Goal: Transaction & Acquisition: Book appointment/travel/reservation

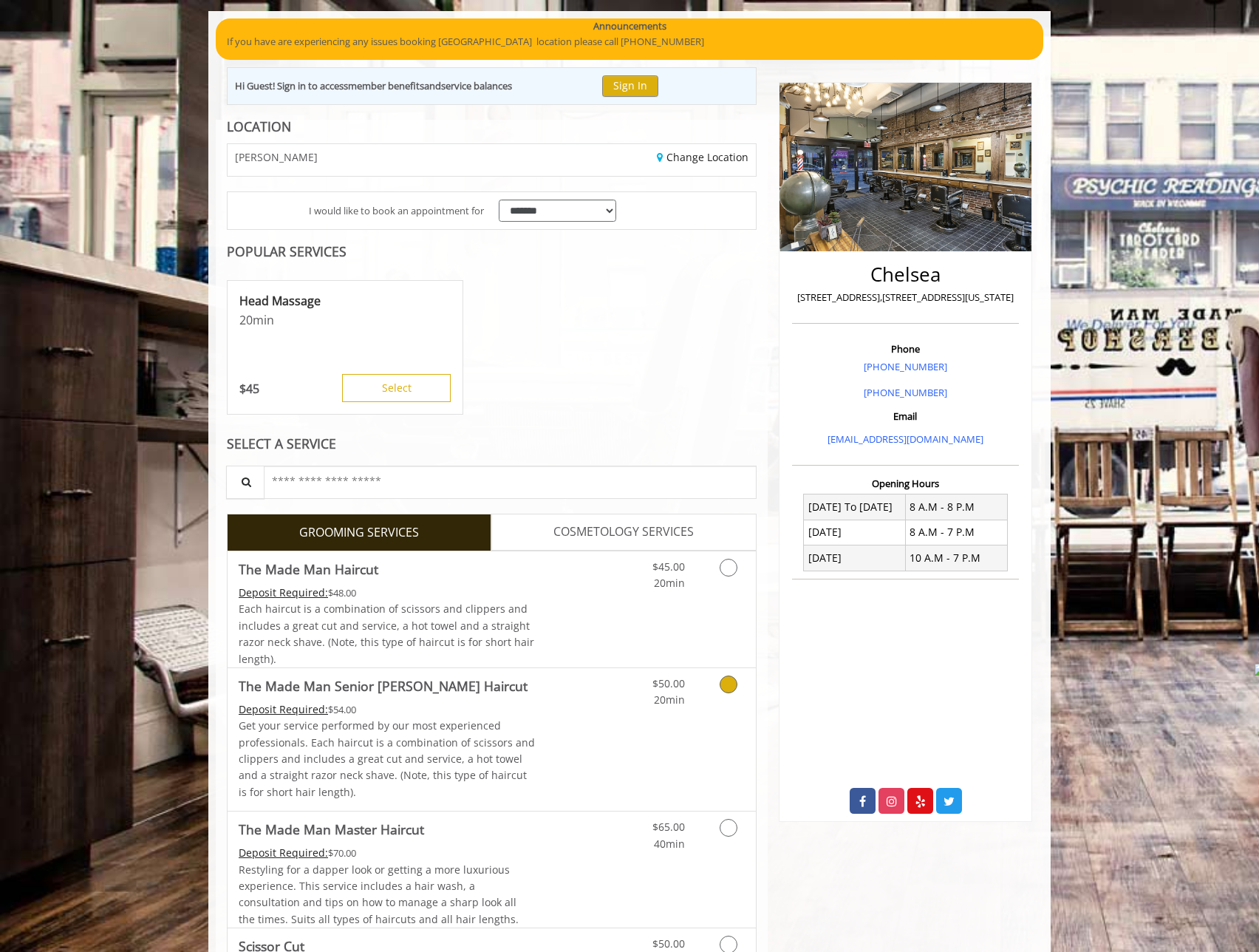
click at [722, 681] on icon "Grooming services" at bounding box center [729, 685] width 18 height 18
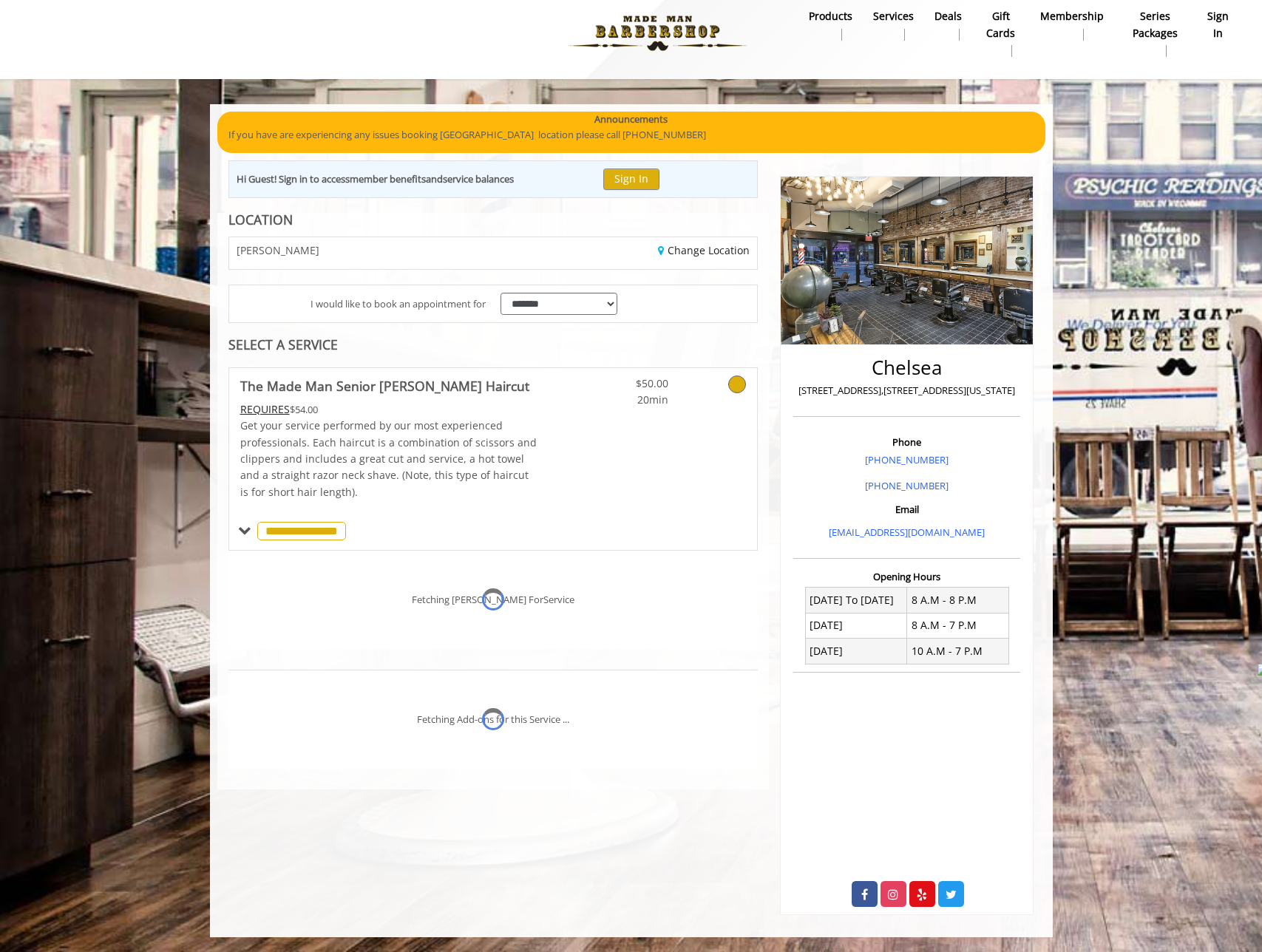
scroll to position [103, 0]
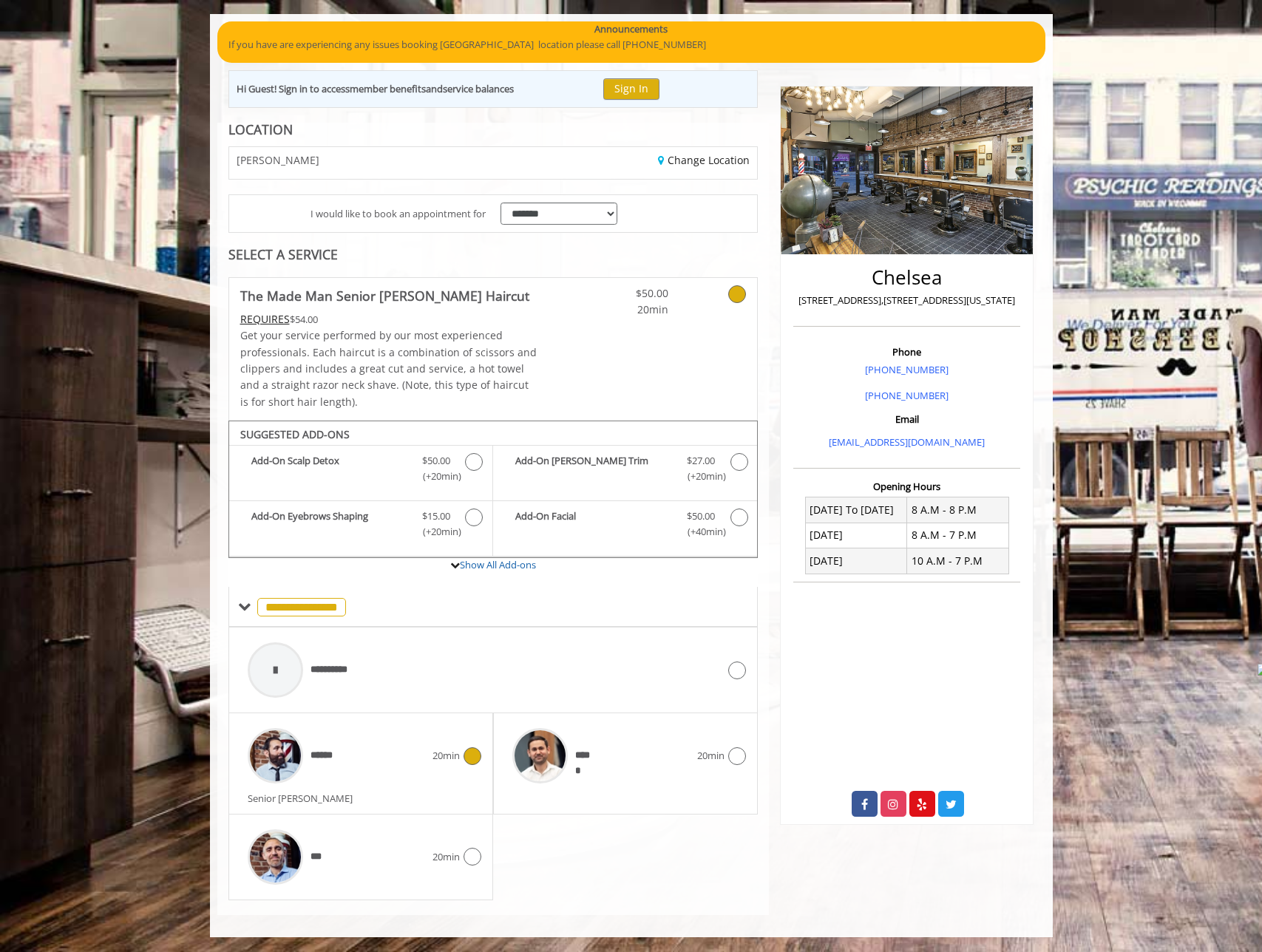
click at [420, 752] on div "******" at bounding box center [336, 756] width 193 height 70
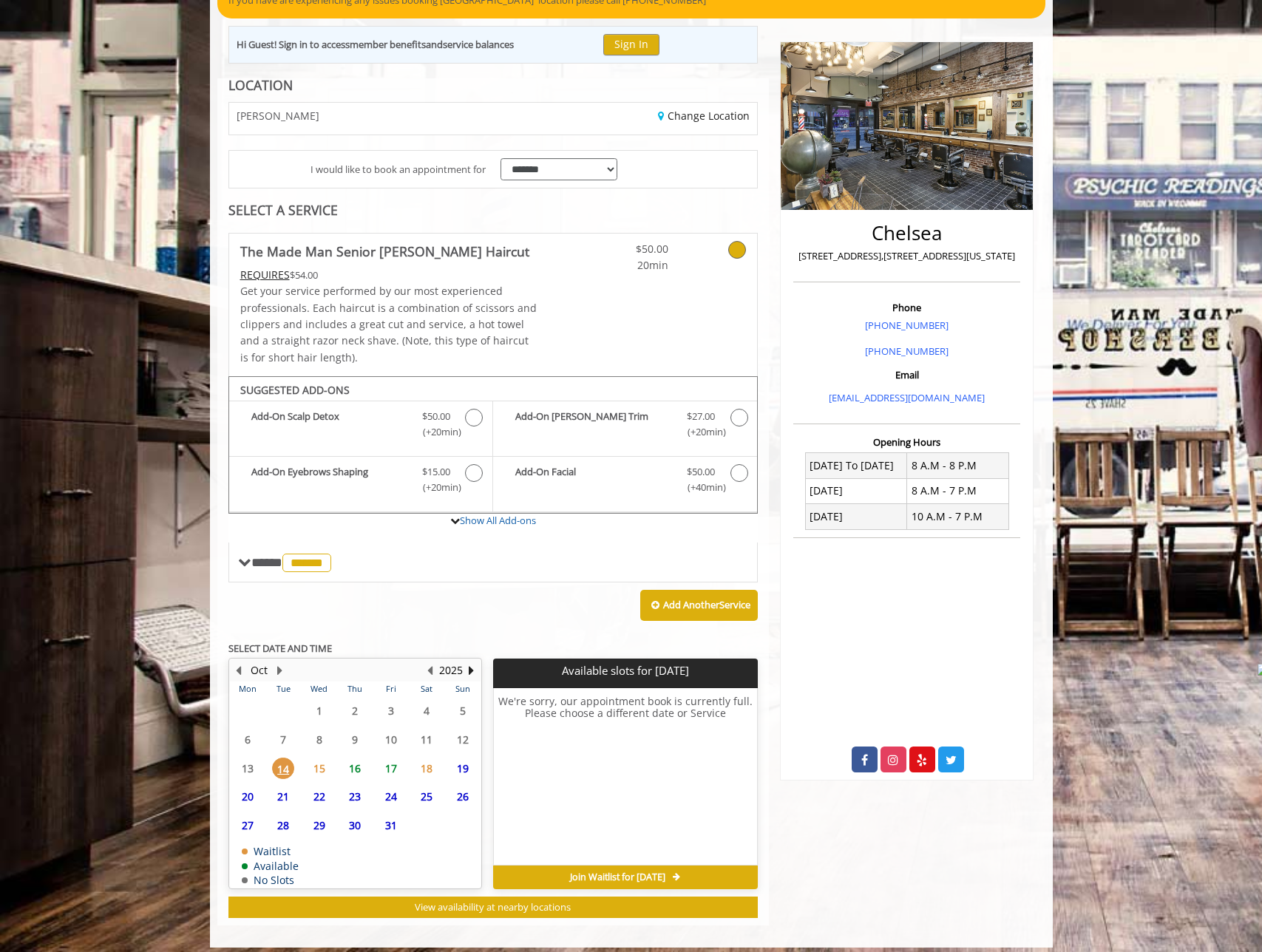
scroll to position [157, 0]
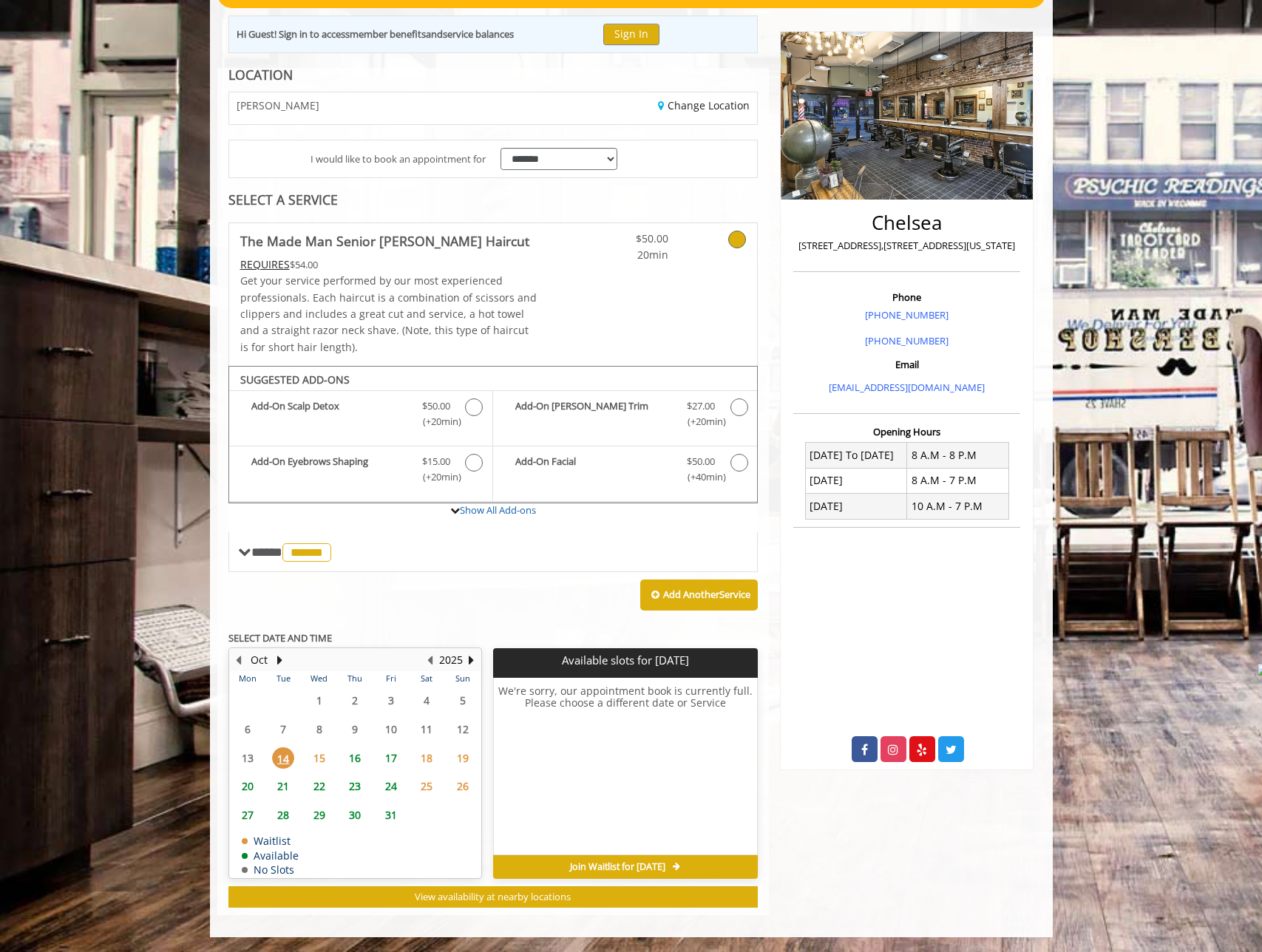
click at [315, 757] on span "15" at bounding box center [319, 758] width 22 height 22
click at [348, 758] on span "16" at bounding box center [355, 758] width 22 height 22
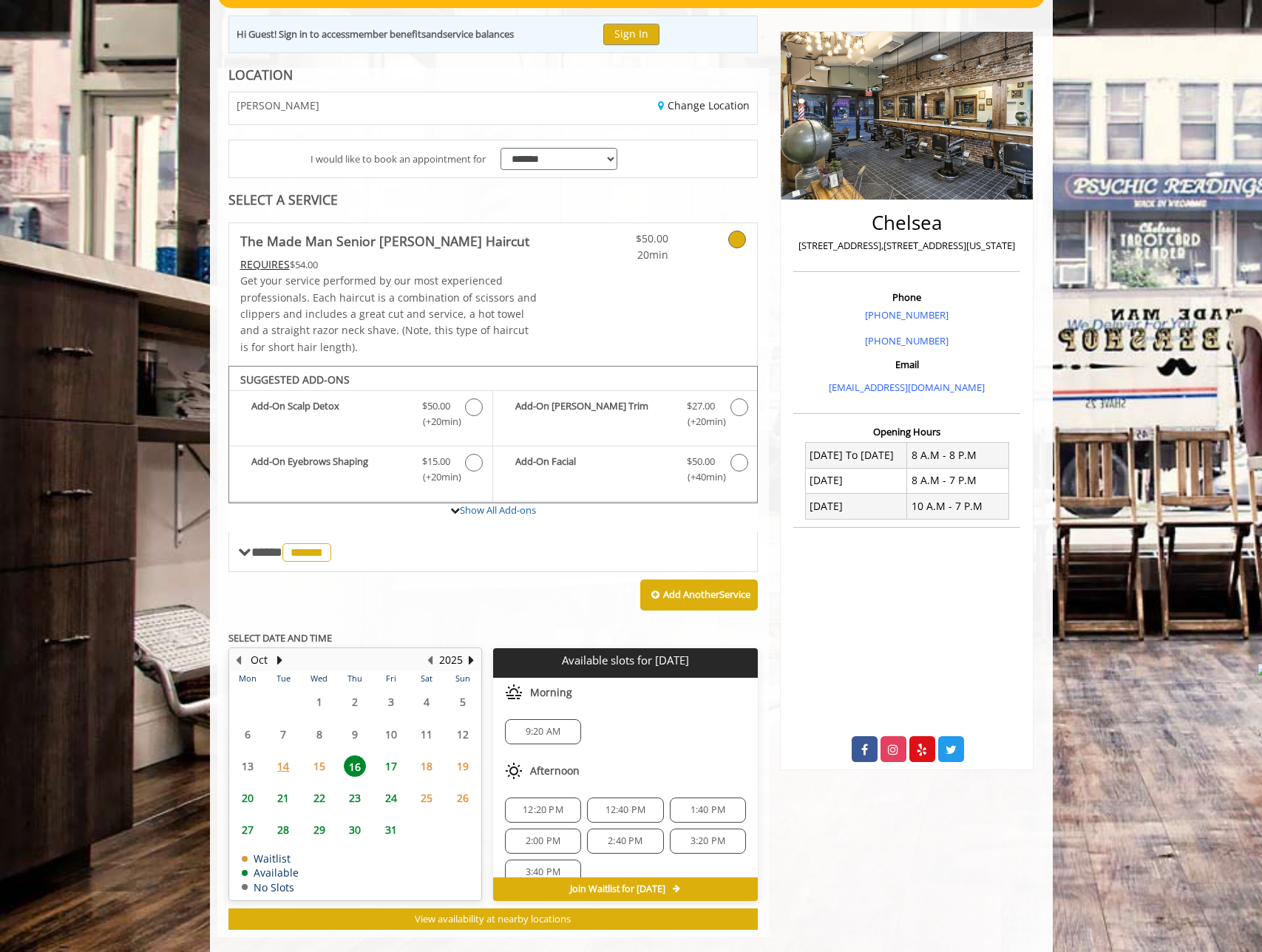
scroll to position [180, 0]
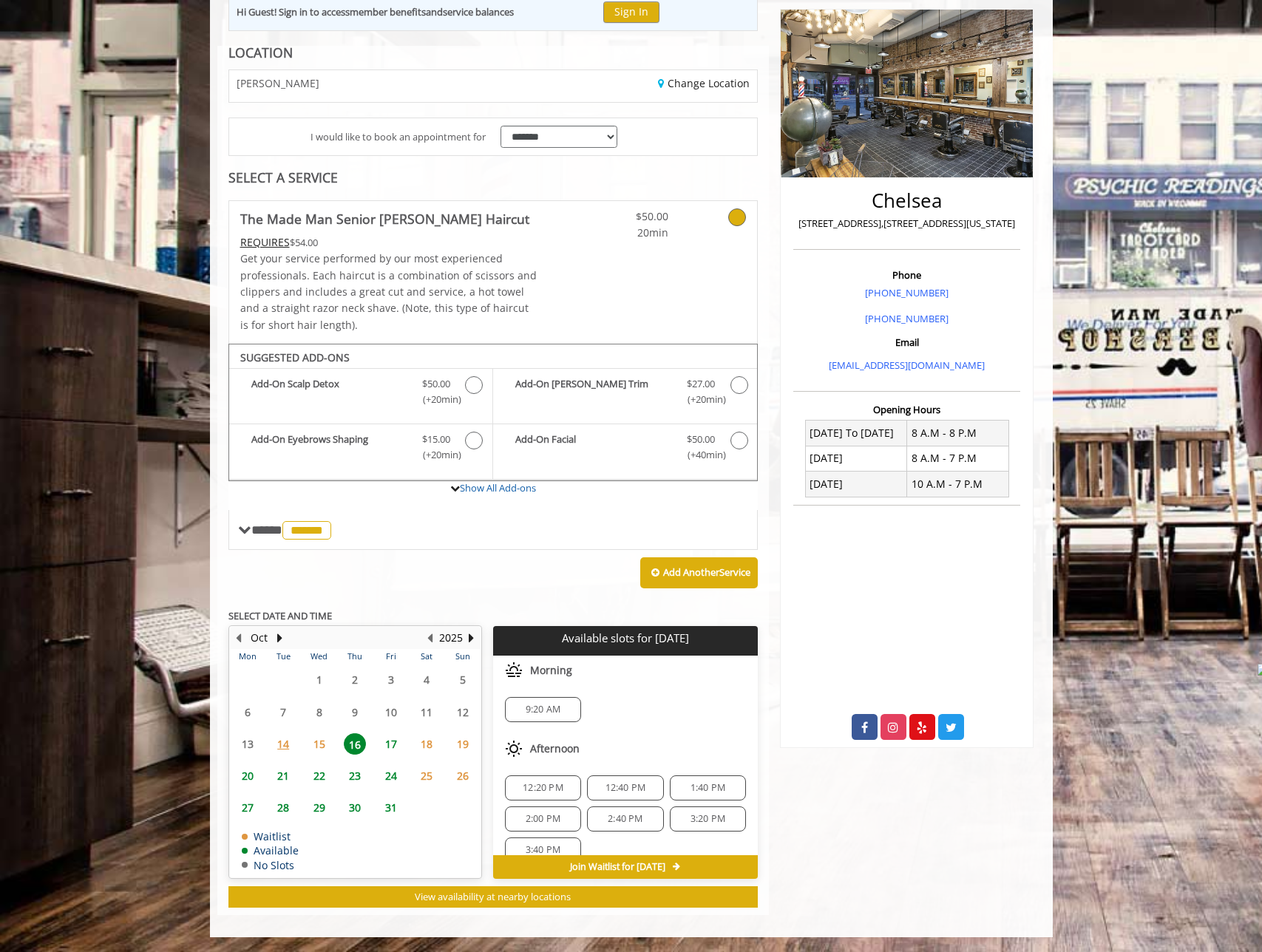
click at [550, 711] on span "9:20 AM" at bounding box center [543, 709] width 34 height 12
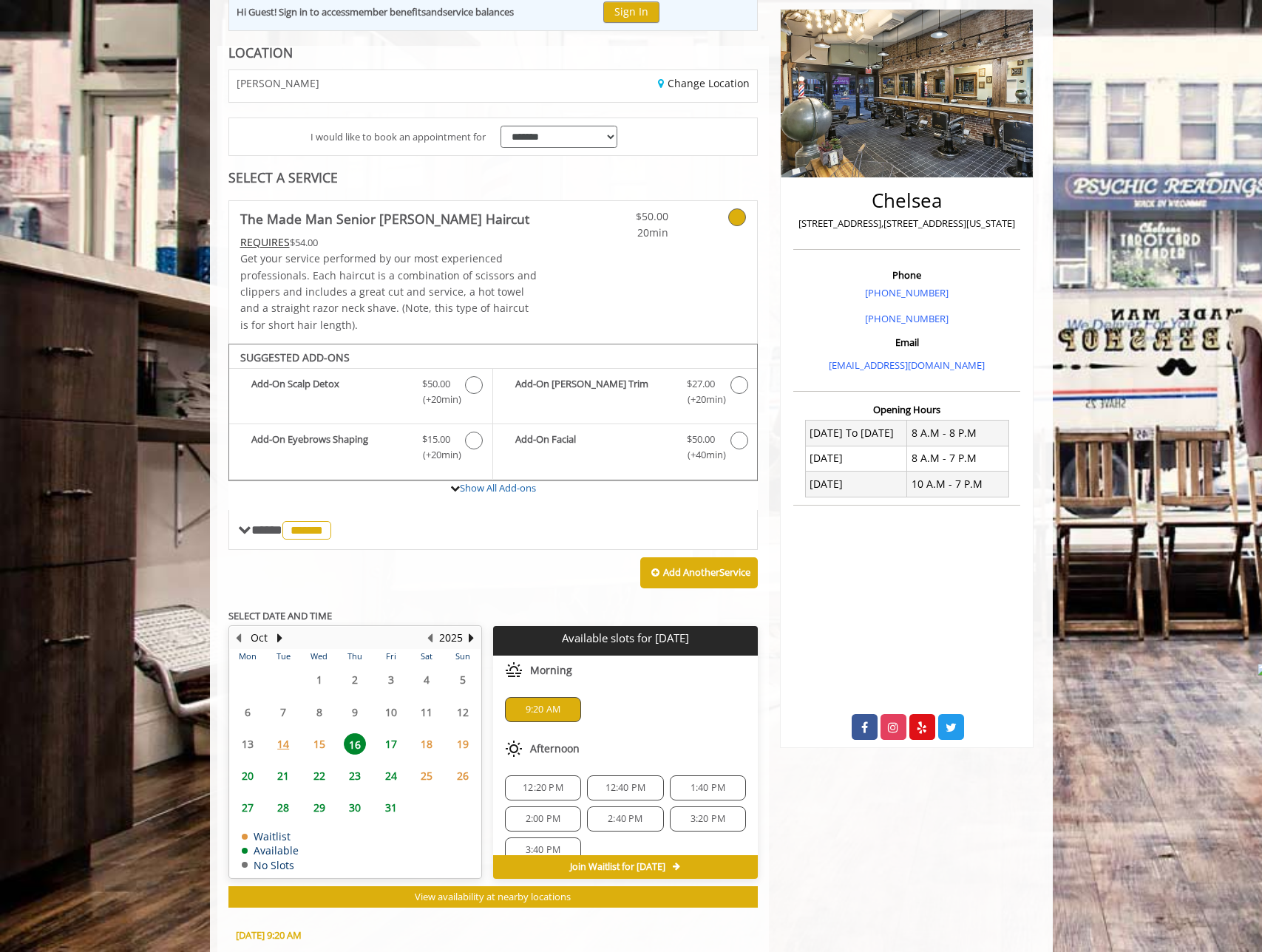
scroll to position [446, 0]
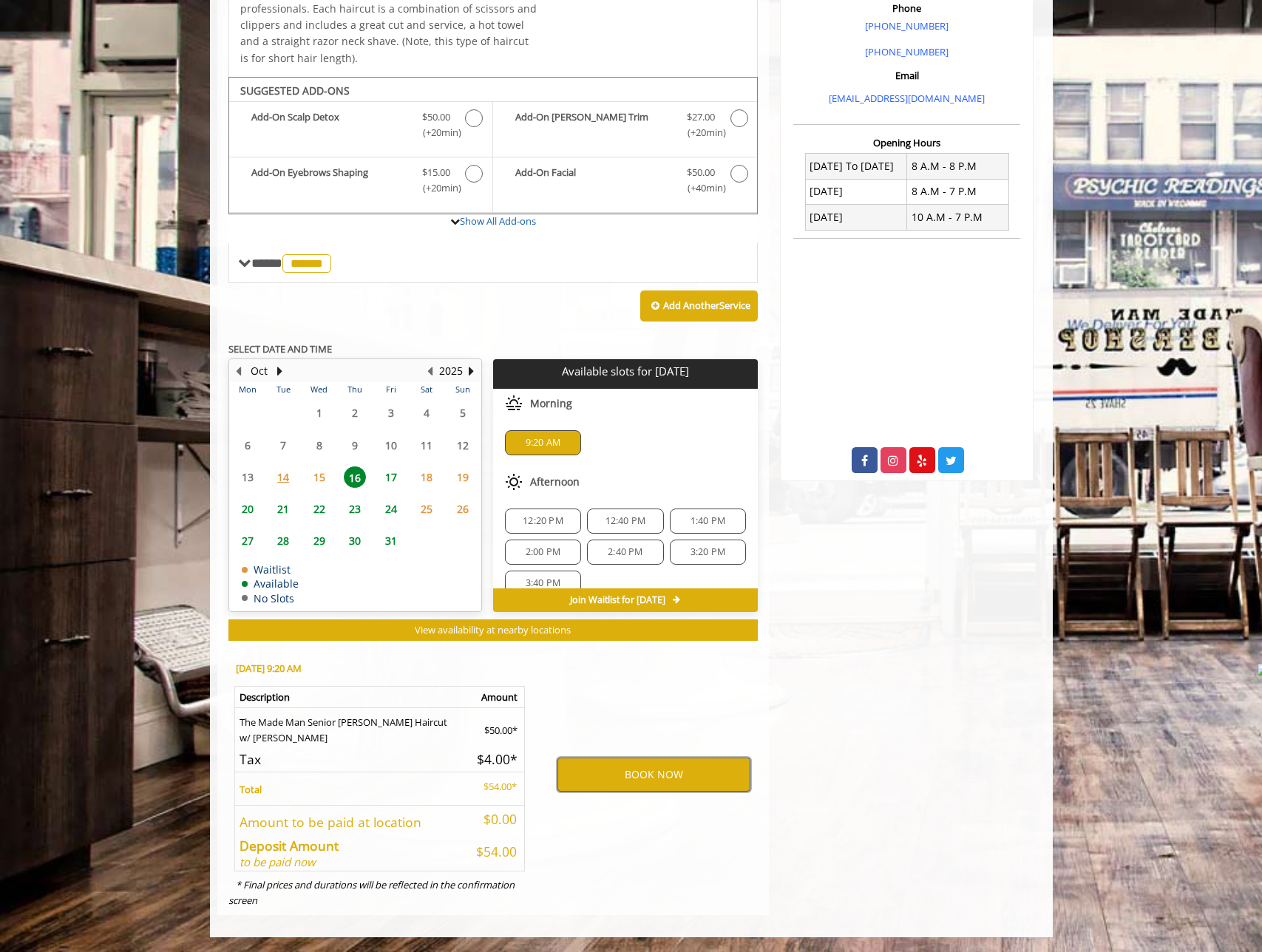
click at [696, 779] on button "BOOK NOW" at bounding box center [654, 774] width 193 height 34
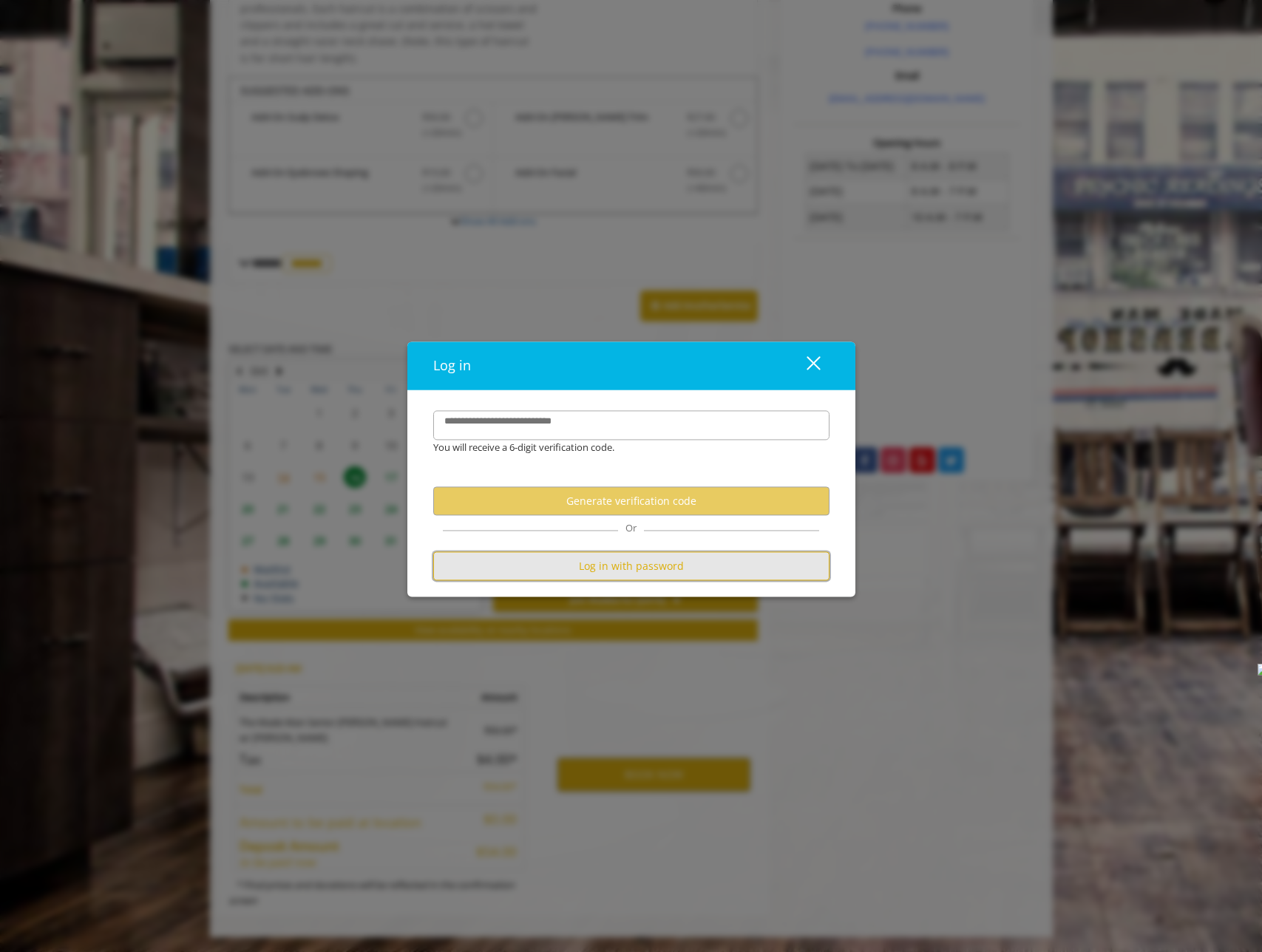
click at [612, 561] on button "Log in with password" at bounding box center [631, 566] width 396 height 28
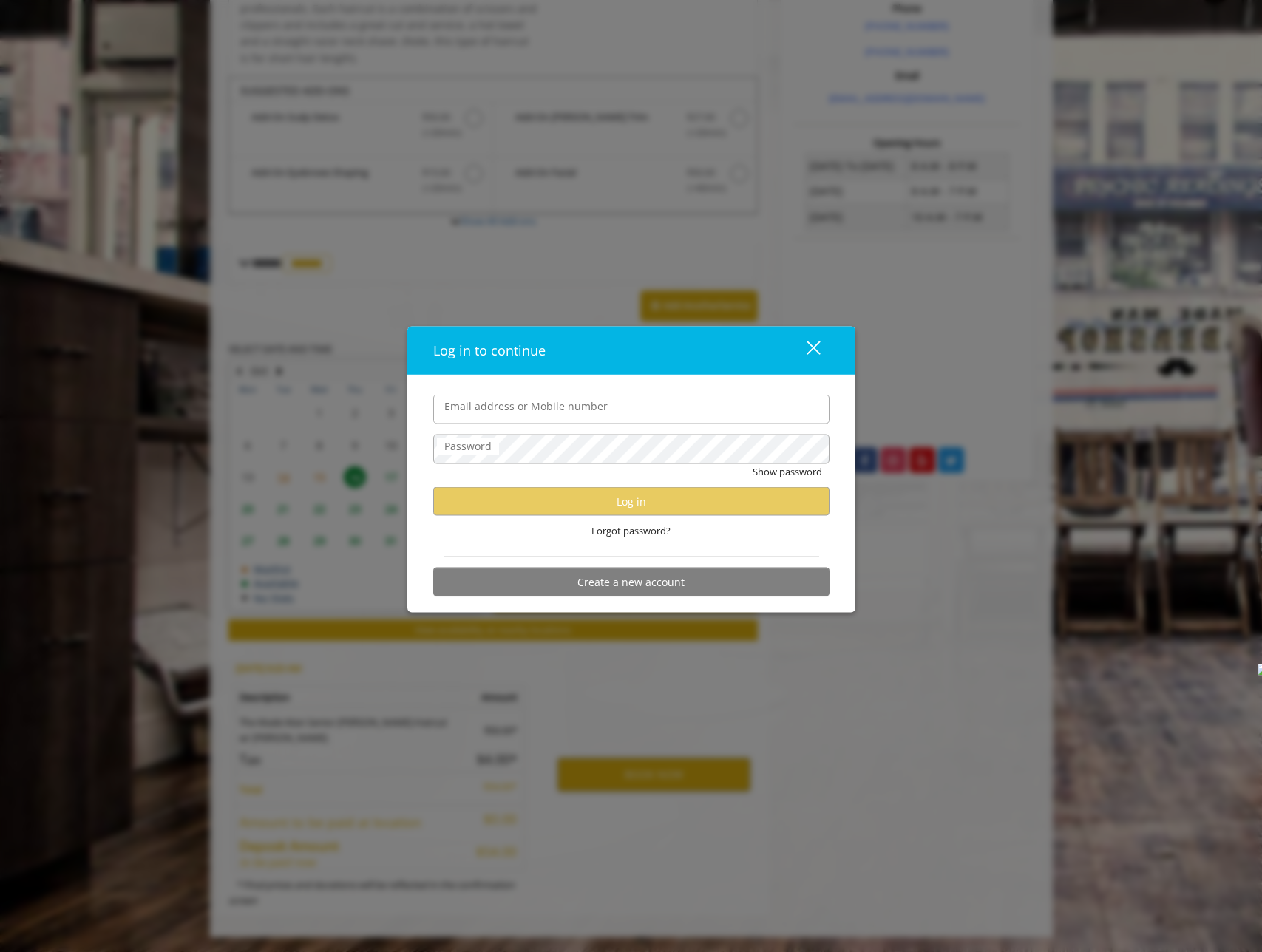
click at [508, 410] on input "Email address or Mobile number" at bounding box center [631, 409] width 396 height 29
type input "**********"
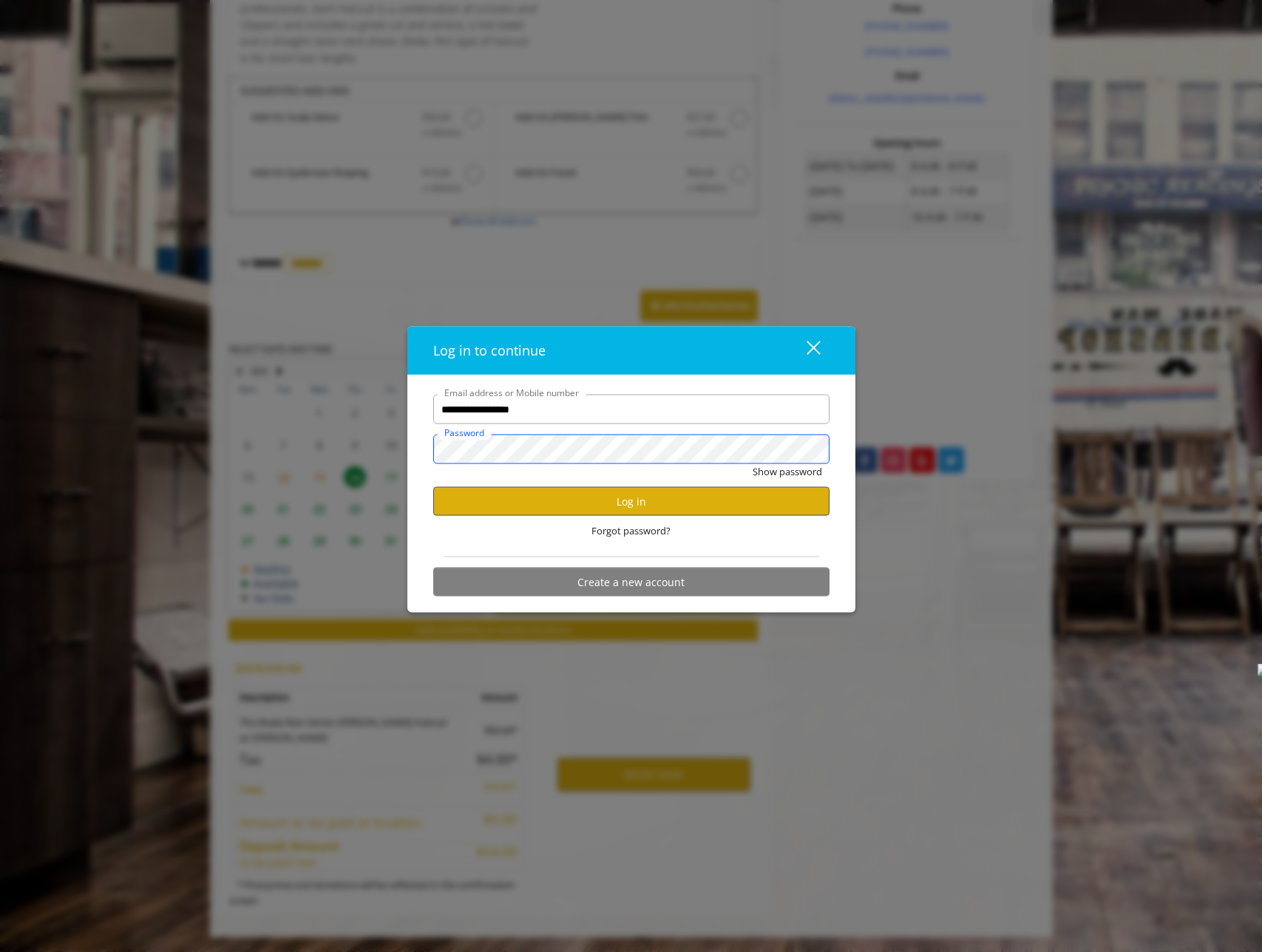
scroll to position [0, 0]
click at [582, 496] on button "Log in" at bounding box center [631, 501] width 396 height 28
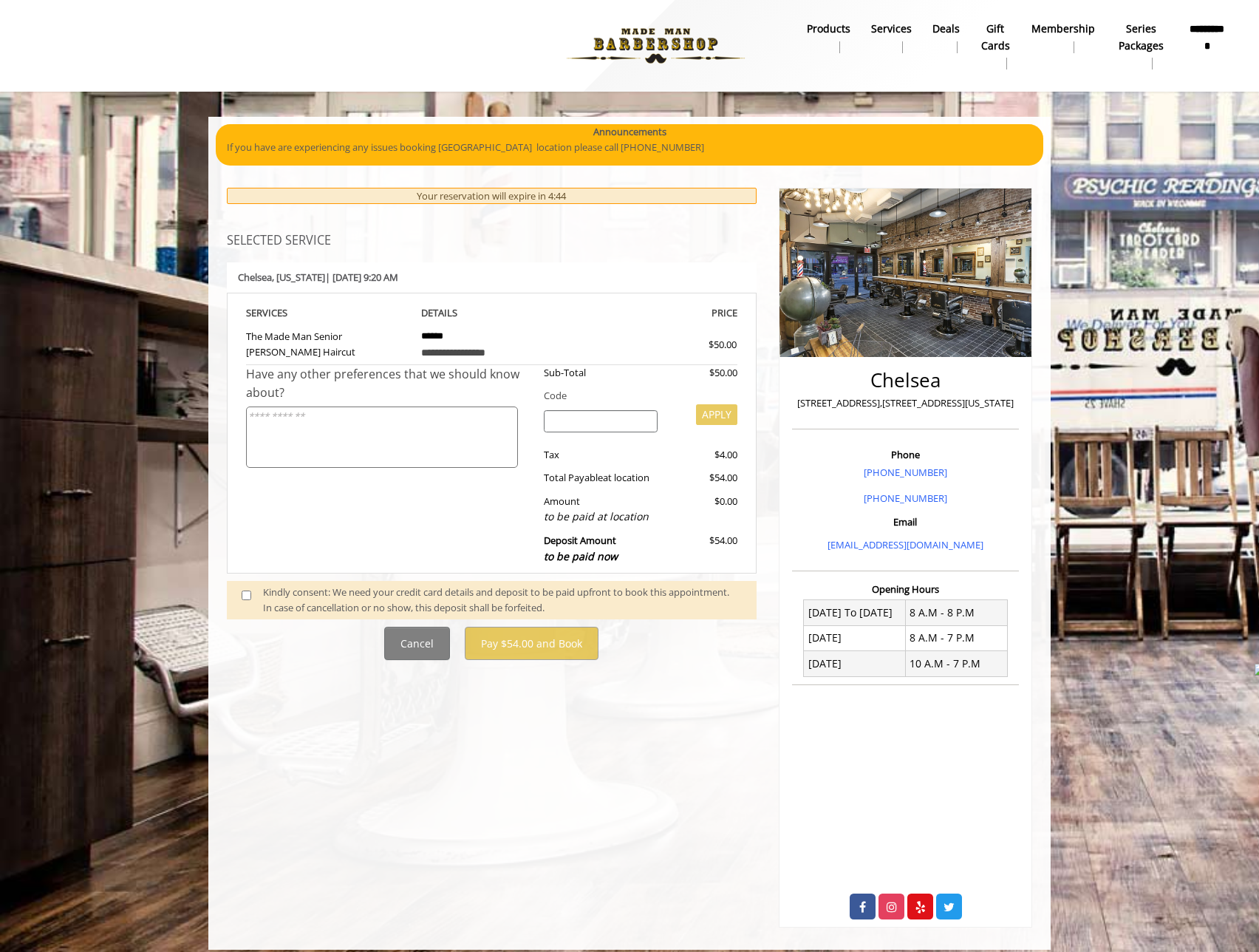
click at [246, 600] on span at bounding box center [252, 599] width 43 height 31
click at [227, 592] on div "Kindly consent: We need your credit card details and deposit to be paid upfront…" at bounding box center [491, 601] width 530 height 39
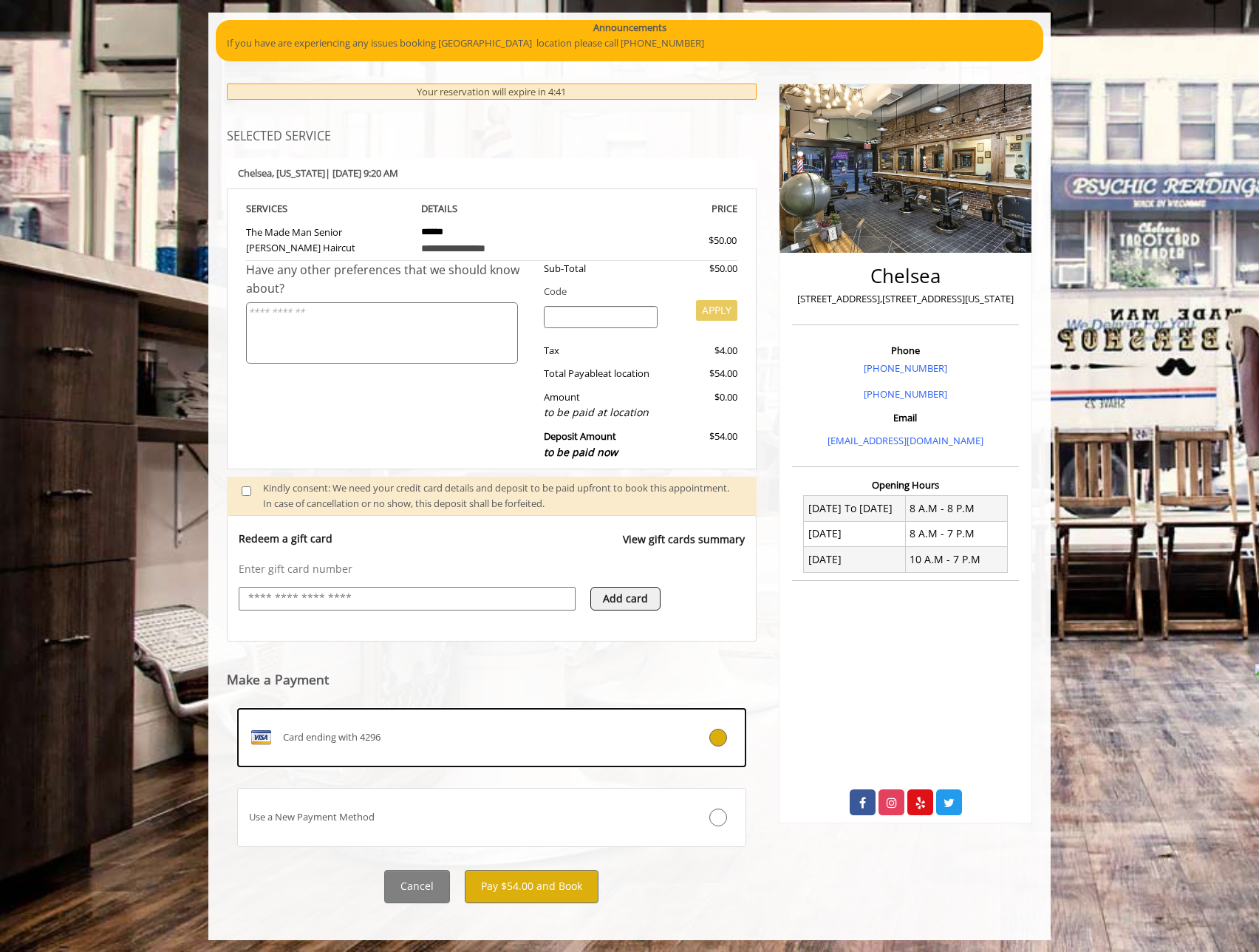
scroll to position [107, 0]
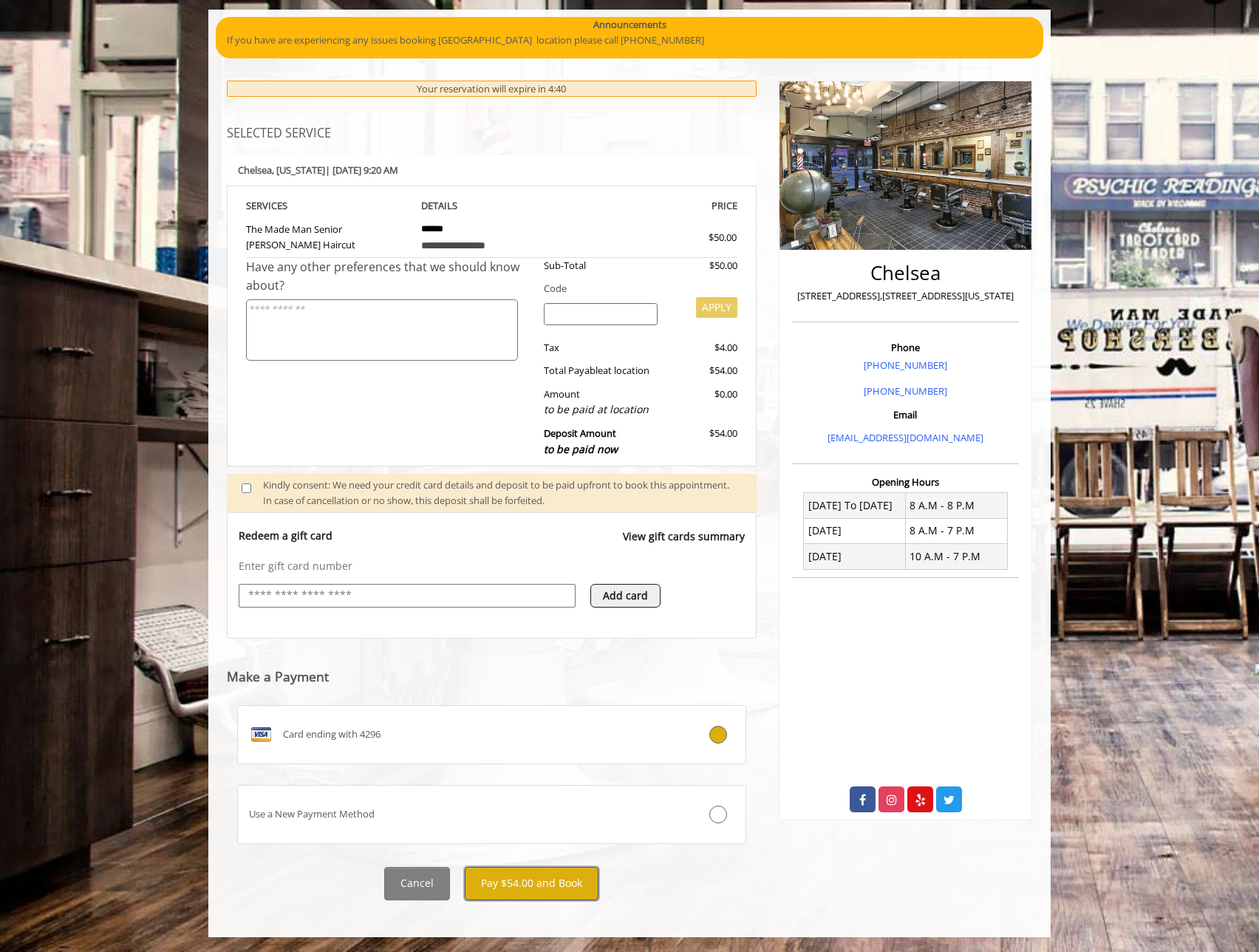
click at [516, 890] on button "Pay $54.00 and Book" at bounding box center [532, 883] width 134 height 33
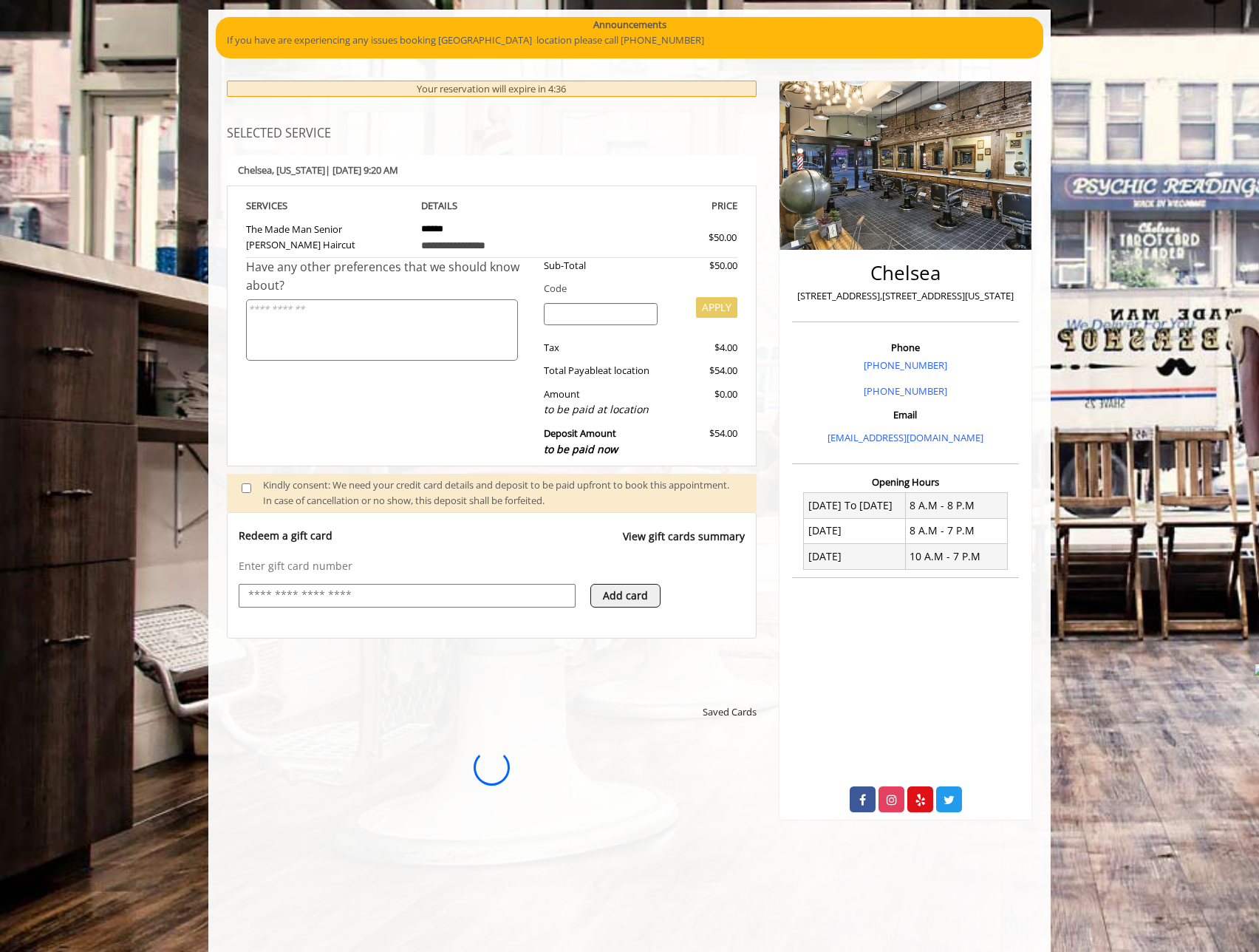
scroll to position [0, 0]
